Goal: Task Accomplishment & Management: Manage account settings

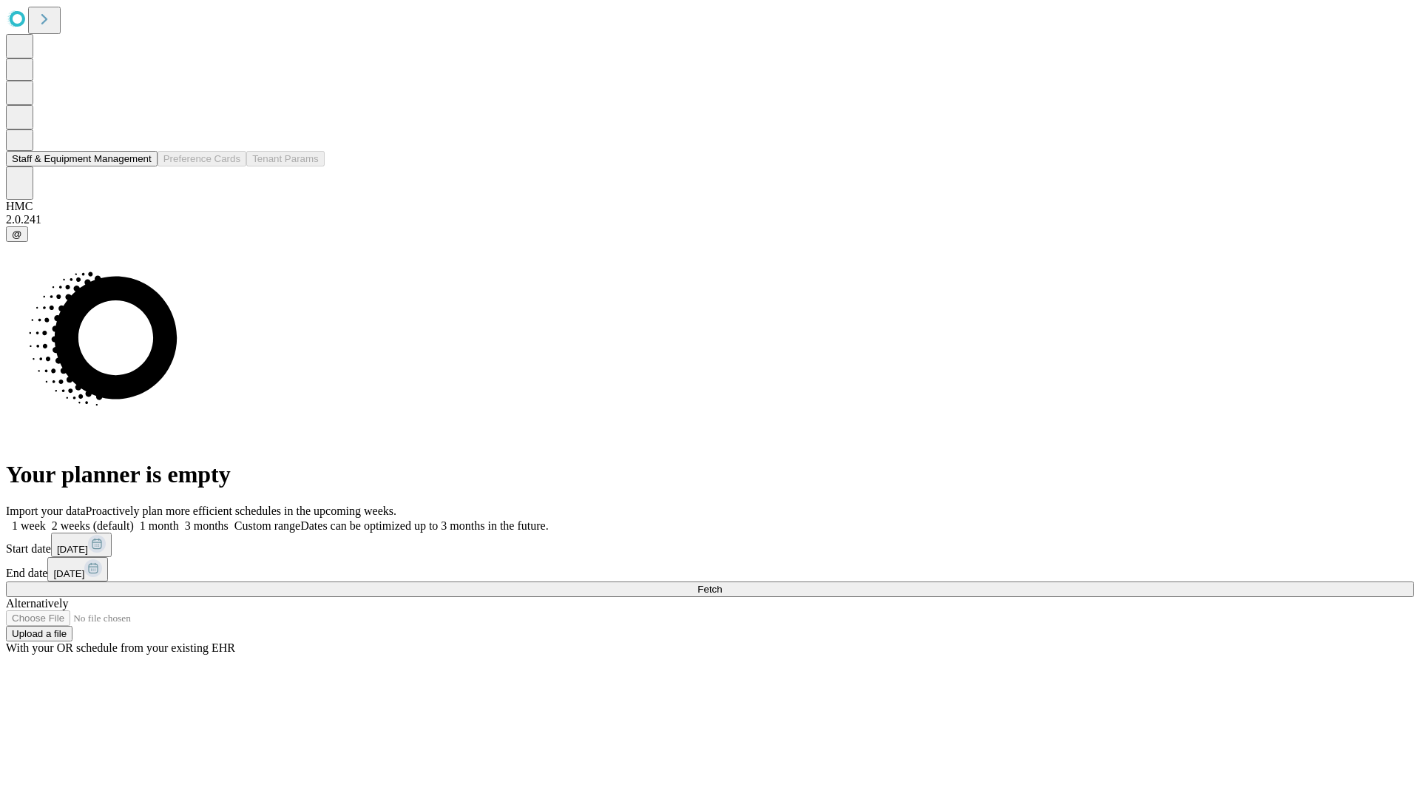
click at [141, 166] on button "Staff & Equipment Management" at bounding box center [82, 159] width 152 height 16
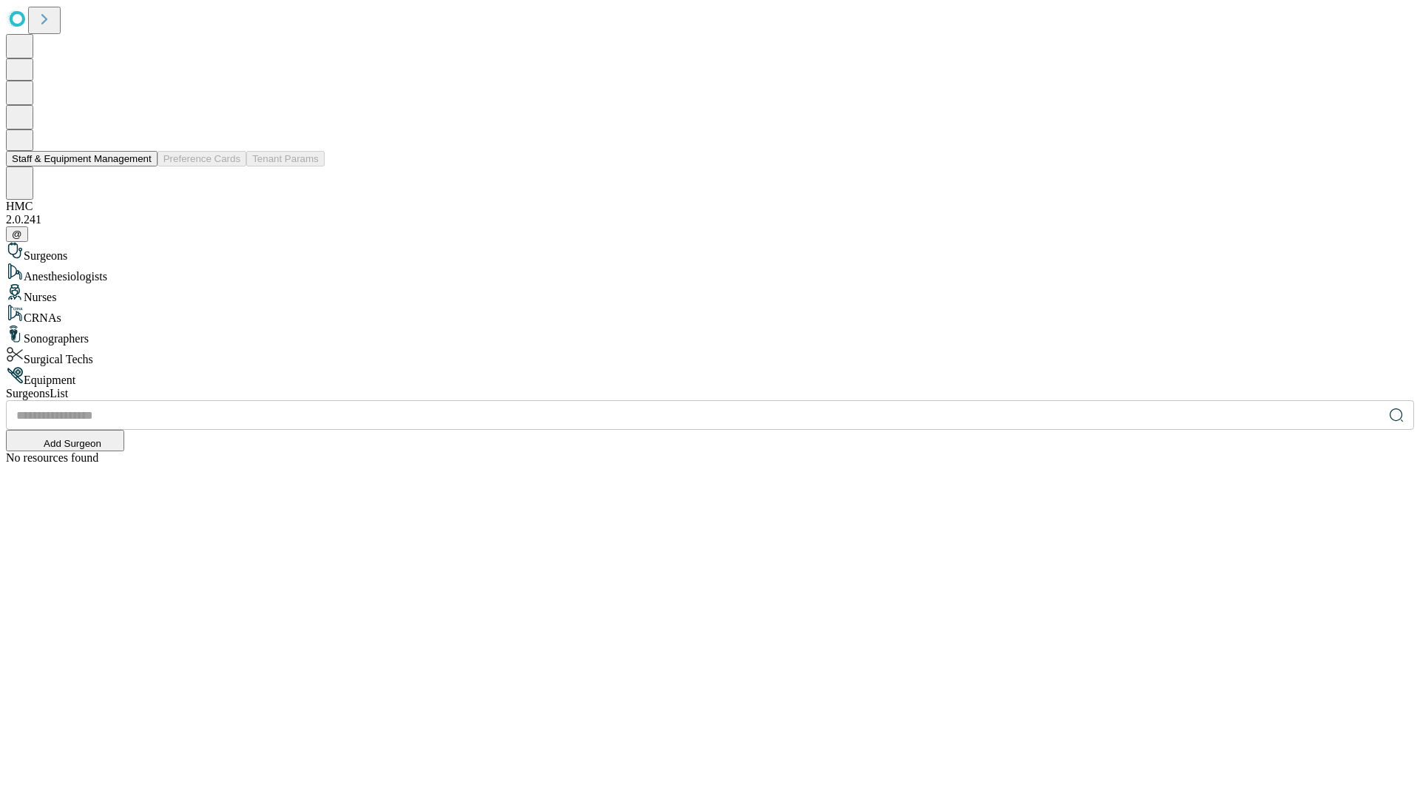
click at [141, 166] on button "Staff & Equipment Management" at bounding box center [82, 159] width 152 height 16
